Goal: Find specific page/section

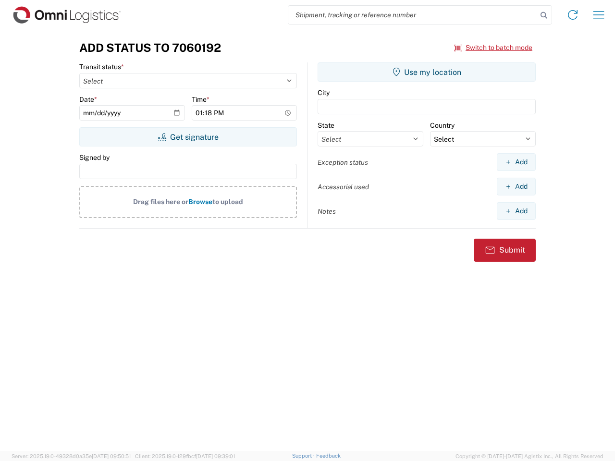
click at [413, 15] on input "search" at bounding box center [412, 15] width 249 height 18
click at [544, 15] on icon at bounding box center [543, 15] width 13 height 13
click at [573, 15] on icon at bounding box center [572, 14] width 15 height 15
click at [599, 15] on icon "button" at bounding box center [598, 14] width 11 height 7
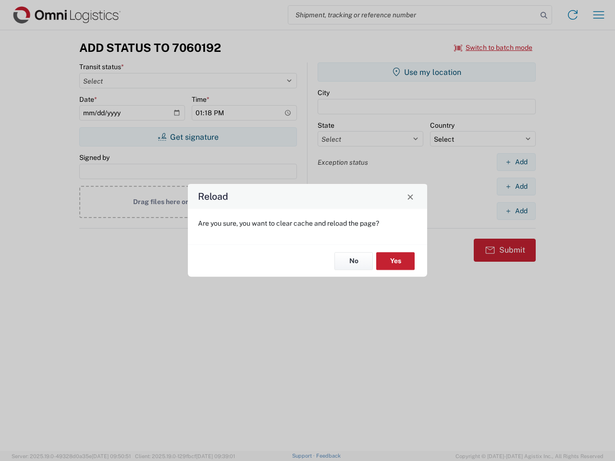
click at [188, 137] on div "Reload Are you sure, you want to clear cache and reload the page? No Yes" at bounding box center [307, 230] width 615 height 461
click at [427, 72] on div "Reload Are you sure, you want to clear cache and reload the page? No Yes" at bounding box center [307, 230] width 615 height 461
click at [516, 162] on div "Reload Are you sure, you want to clear cache and reload the page? No Yes" at bounding box center [307, 230] width 615 height 461
click at [516, 186] on div "Reload Are you sure, you want to clear cache and reload the page? No Yes" at bounding box center [307, 230] width 615 height 461
click at [516, 211] on div "Reload Are you sure, you want to clear cache and reload the page? No Yes" at bounding box center [307, 230] width 615 height 461
